Goal: Transaction & Acquisition: Purchase product/service

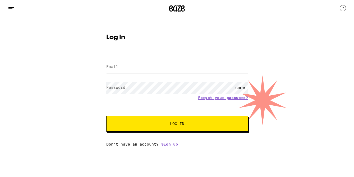
type input "[EMAIL_ADDRESS][DOMAIN_NAME]"
click at [161, 124] on span "Log In" at bounding box center [177, 124] width 99 height 4
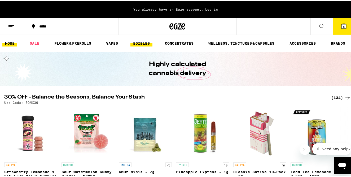
click at [140, 41] on link "EDIBLES" at bounding box center [141, 42] width 22 height 6
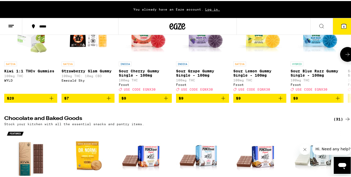
scroll to position [21, 0]
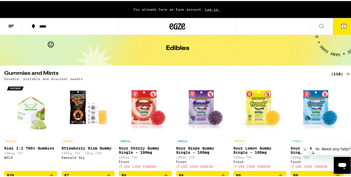
click at [318, 26] on icon at bounding box center [321, 25] width 6 height 6
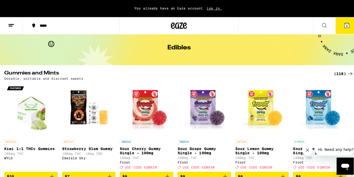
scroll to position [0, 0]
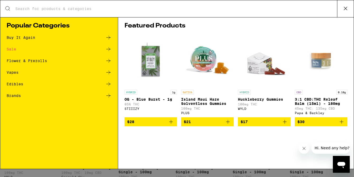
click at [44, 12] on div "Search for Products" at bounding box center [177, 8] width 354 height 17
click at [36, 7] on input "Search for Products" at bounding box center [176, 8] width 322 height 5
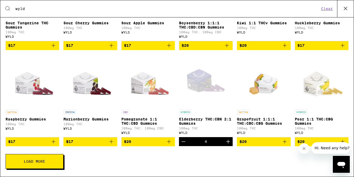
scroll to position [156, 0]
type input "wyld"
click at [204, 120] on p "Elderberry THC:CBN 2:1 Gummies" at bounding box center [206, 121] width 54 height 8
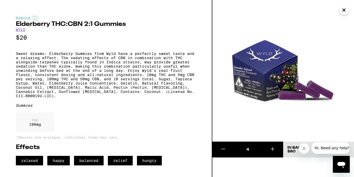
scroll to position [1, 0]
click at [303, 148] on icon "Close message from company" at bounding box center [304, 149] width 4 height 4
click at [345, 9] on icon "Close" at bounding box center [344, 10] width 3 height 3
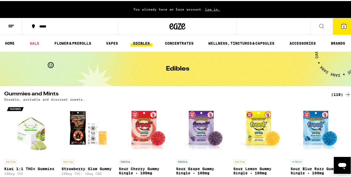
click at [313, 23] on button at bounding box center [321, 25] width 22 height 17
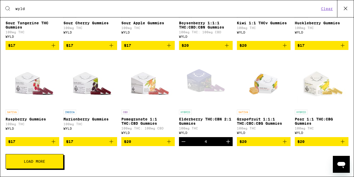
scroll to position [158, 0]
click at [183, 142] on icon "Decrement" at bounding box center [184, 142] width 6 height 6
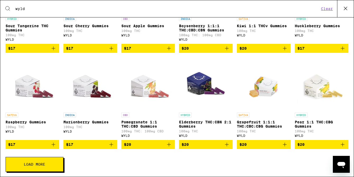
scroll to position [127, 0]
